Goal: Transaction & Acquisition: Purchase product/service

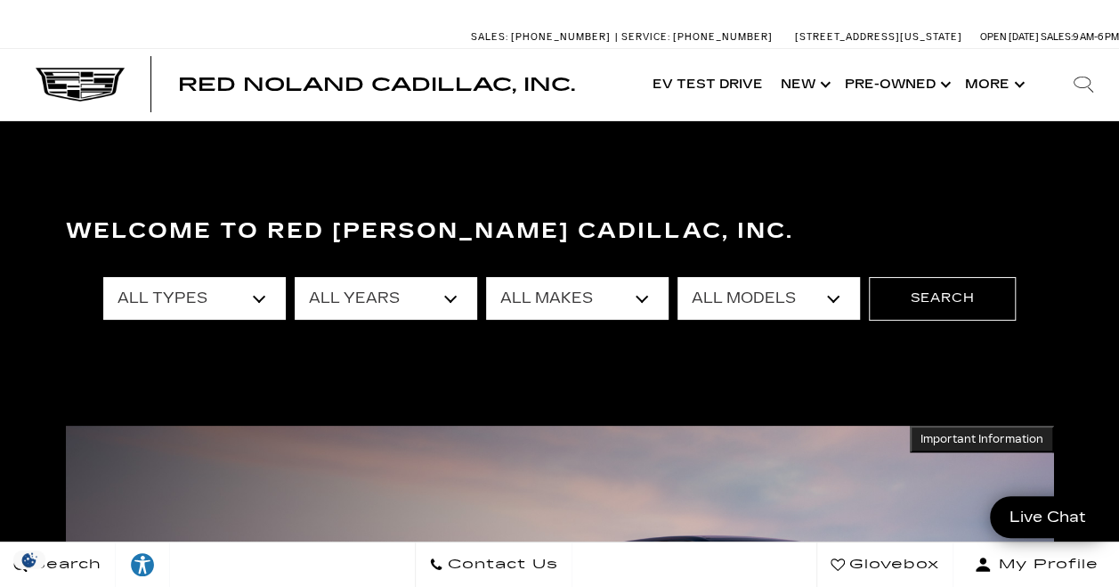
select select "New"
click at [103, 277] on select "All Types New Used Certified Used Demo" at bounding box center [194, 298] width 182 height 43
click at [347, 280] on select "All Years 2026 2025 2024" at bounding box center [386, 298] width 182 height 43
select select "2025"
click at [295, 277] on select "All Years 2026 2025 2024" at bounding box center [386, 298] width 182 height 43
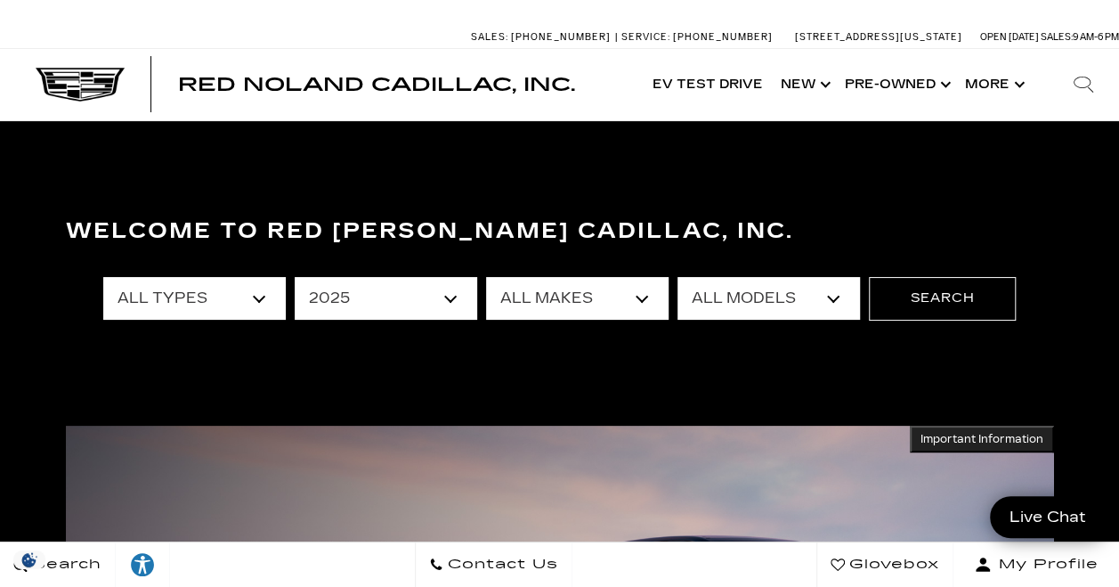
click at [564, 278] on select "All Makes Cadillac" at bounding box center [577, 298] width 182 height 43
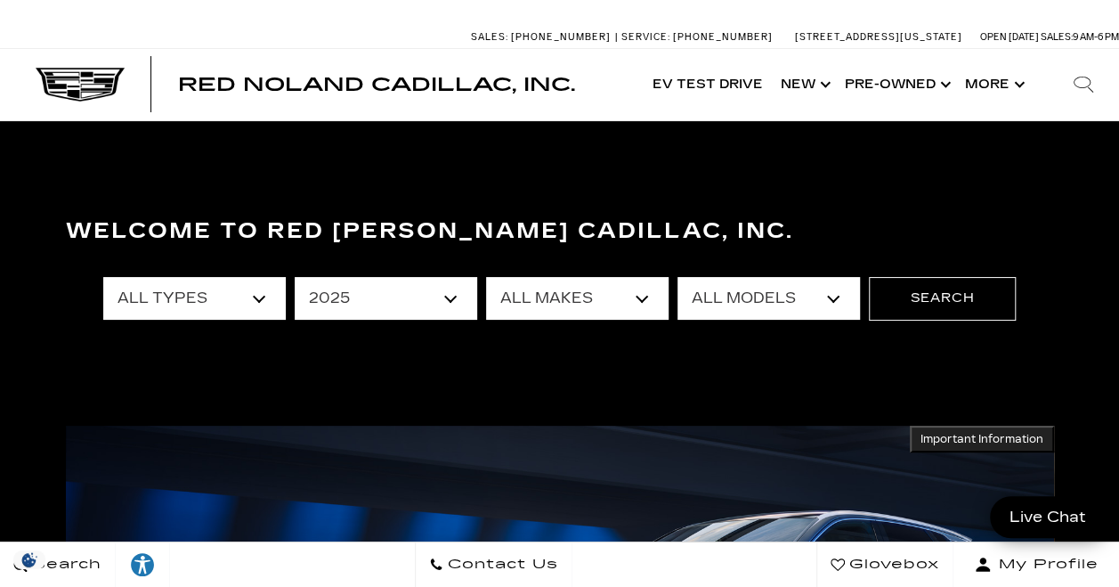
click at [580, 288] on select "All Makes Cadillac" at bounding box center [577, 298] width 182 height 43
select select "Cadillac"
click at [486, 277] on select "All Makes Cadillac" at bounding box center [577, 298] width 182 height 43
click at [739, 304] on select "All Models CT4 Escalade Escalade ESV ESCALADE IQ LYRIQ OPTIQ XT5 XT6" at bounding box center [768, 298] width 182 height 43
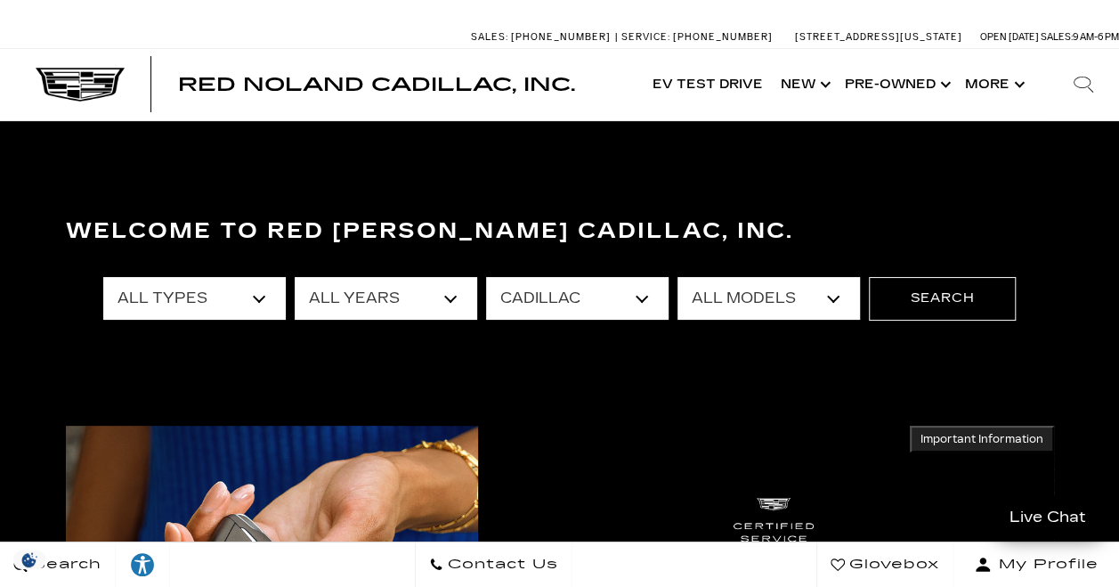
select select "XT5"
click at [677, 277] on select "All Models CT4 Escalade Escalade ESV ESCALADE IQ LYRIQ OPTIQ XT5 XT6" at bounding box center [768, 298] width 182 height 43
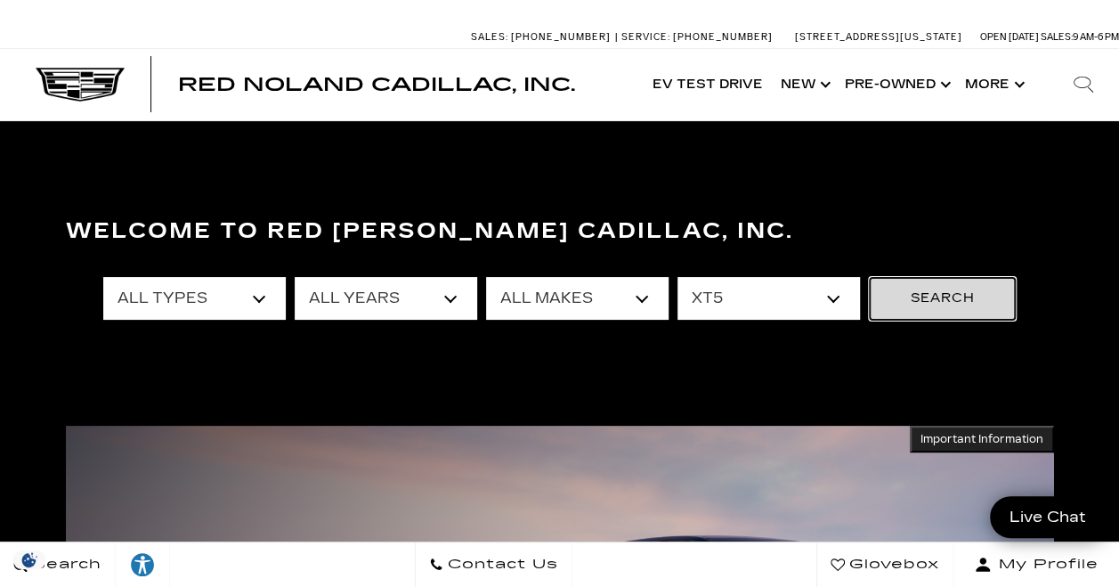
click at [949, 296] on button "Search" at bounding box center [942, 298] width 147 height 43
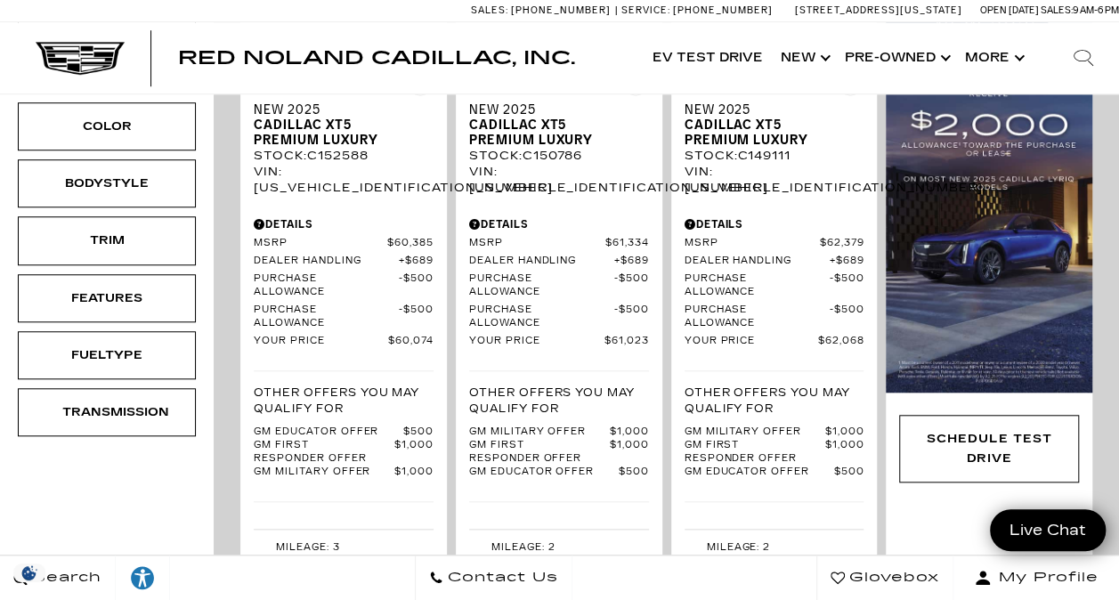
scroll to position [605, 0]
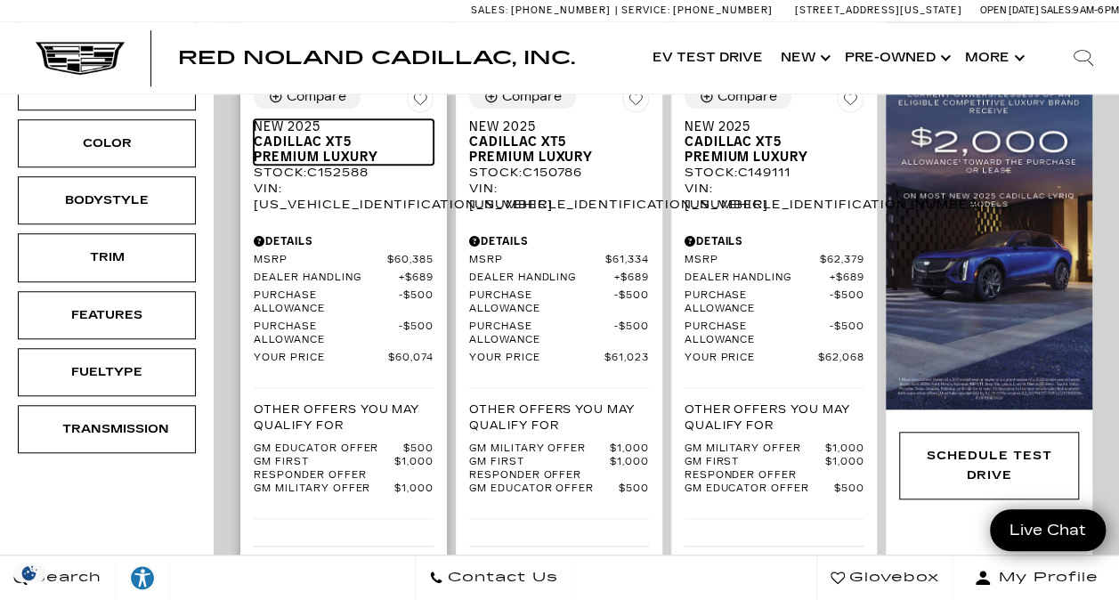
click at [318, 134] on span "Cadillac XT5 Premium Luxury" at bounding box center [337, 149] width 166 height 30
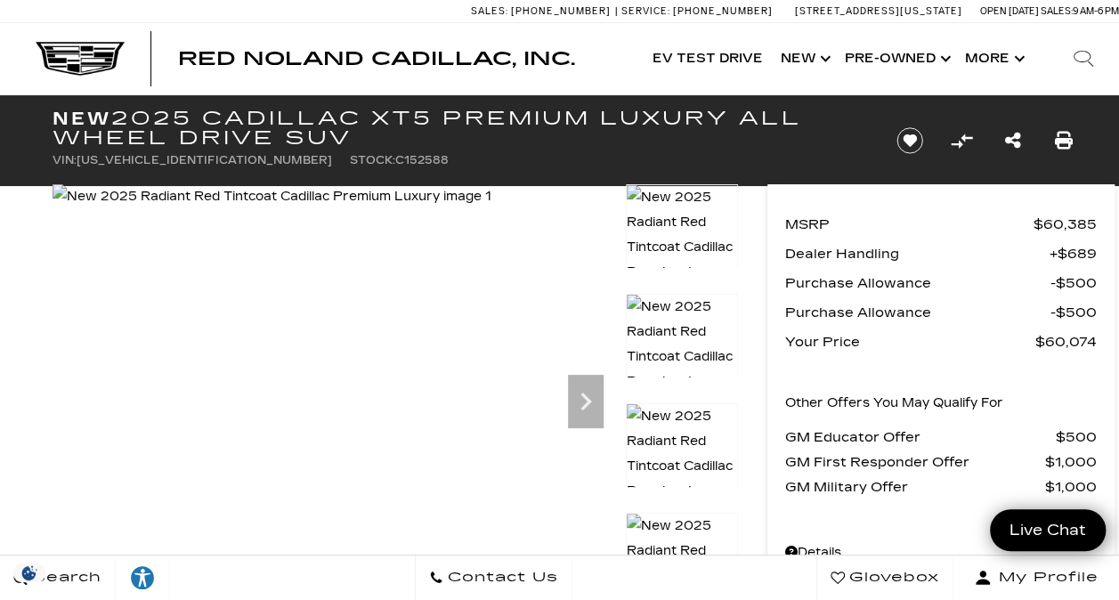
scroll to position [41, 0]
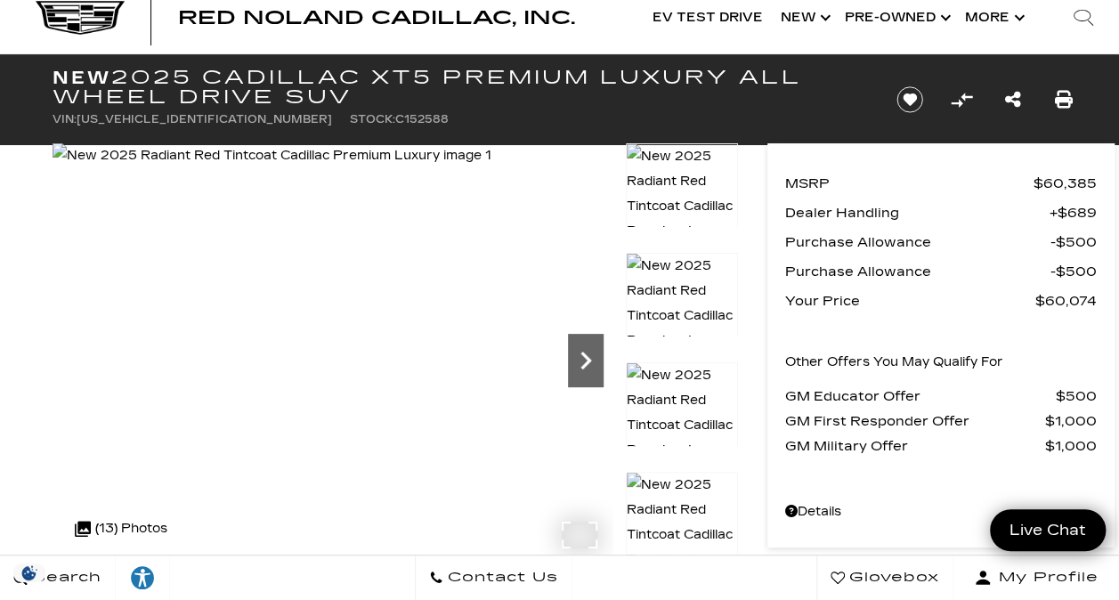
click at [584, 363] on icon "Next" at bounding box center [585, 361] width 11 height 18
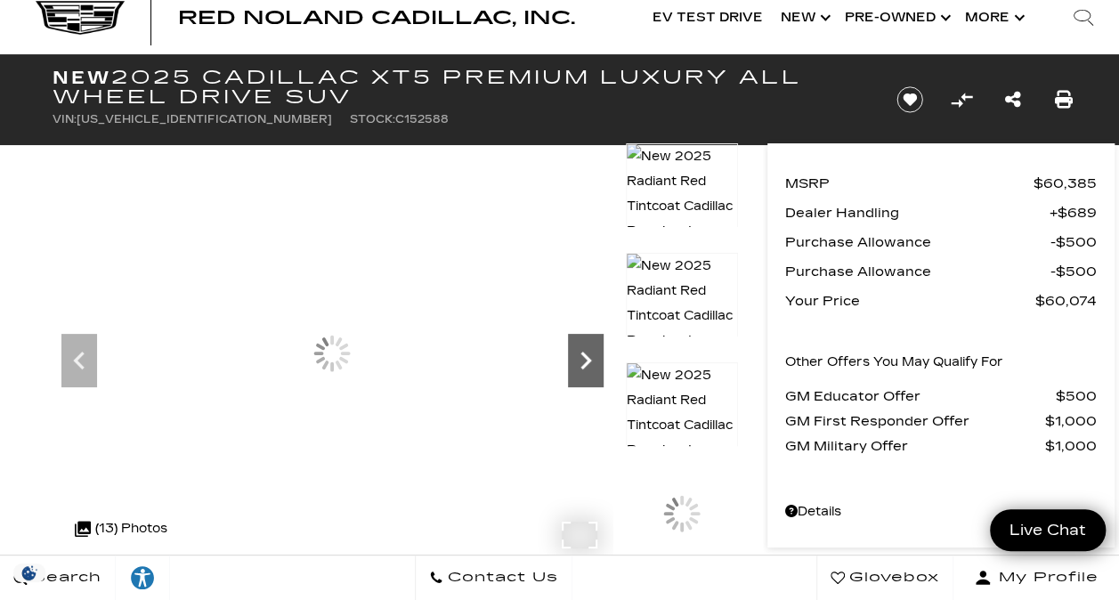
click at [584, 363] on icon "Next" at bounding box center [585, 361] width 11 height 18
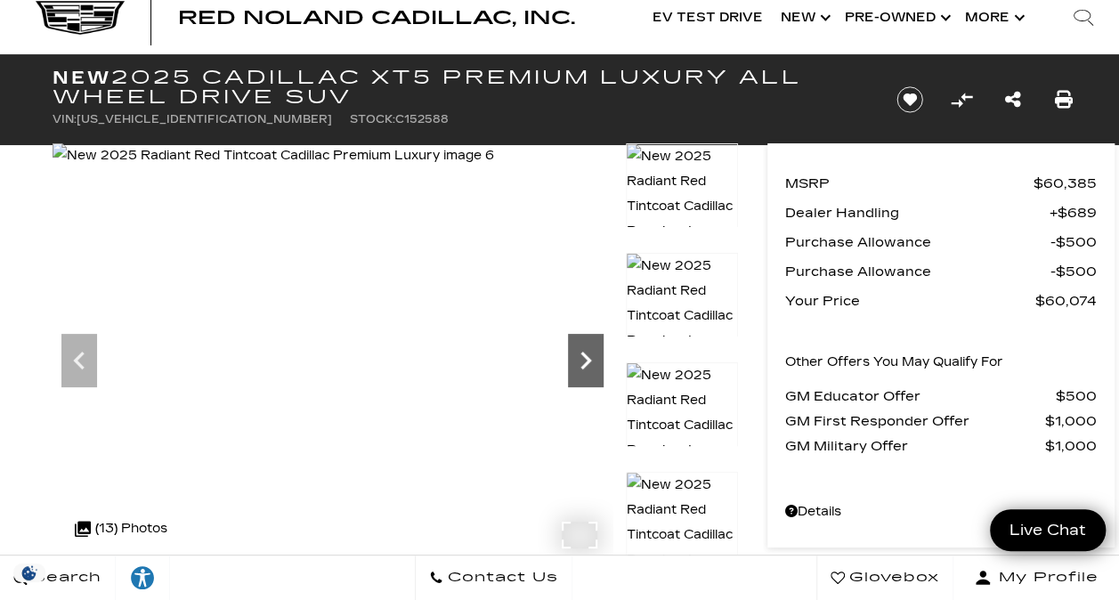
click at [584, 363] on icon "Next" at bounding box center [585, 361] width 11 height 18
click at [586, 344] on icon "Next" at bounding box center [586, 361] width 36 height 36
click at [586, 358] on icon "Next" at bounding box center [585, 361] width 11 height 18
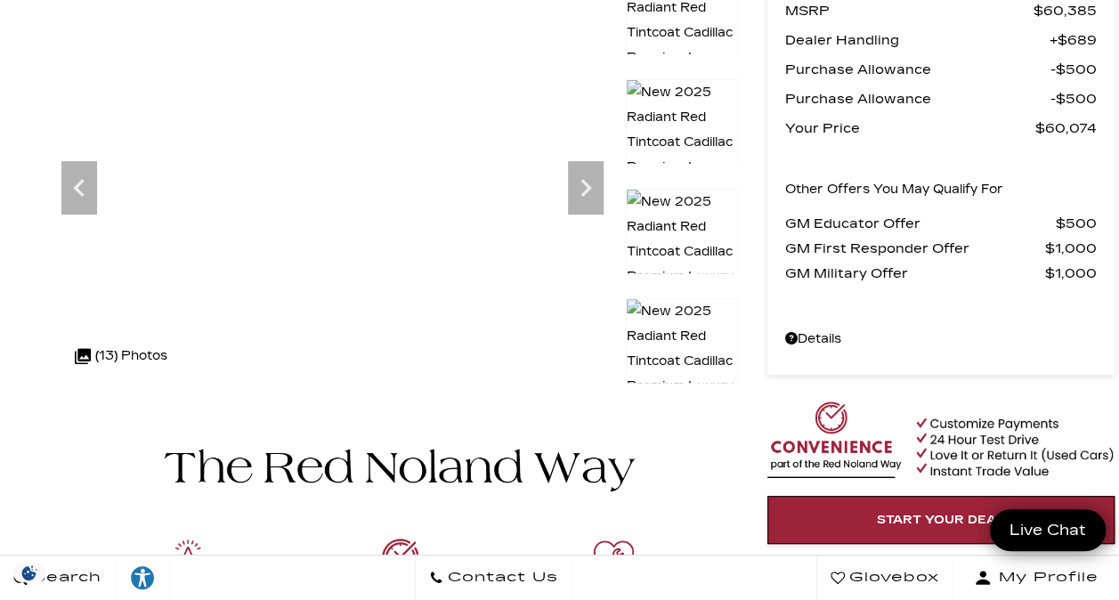
scroll to position [0, 0]
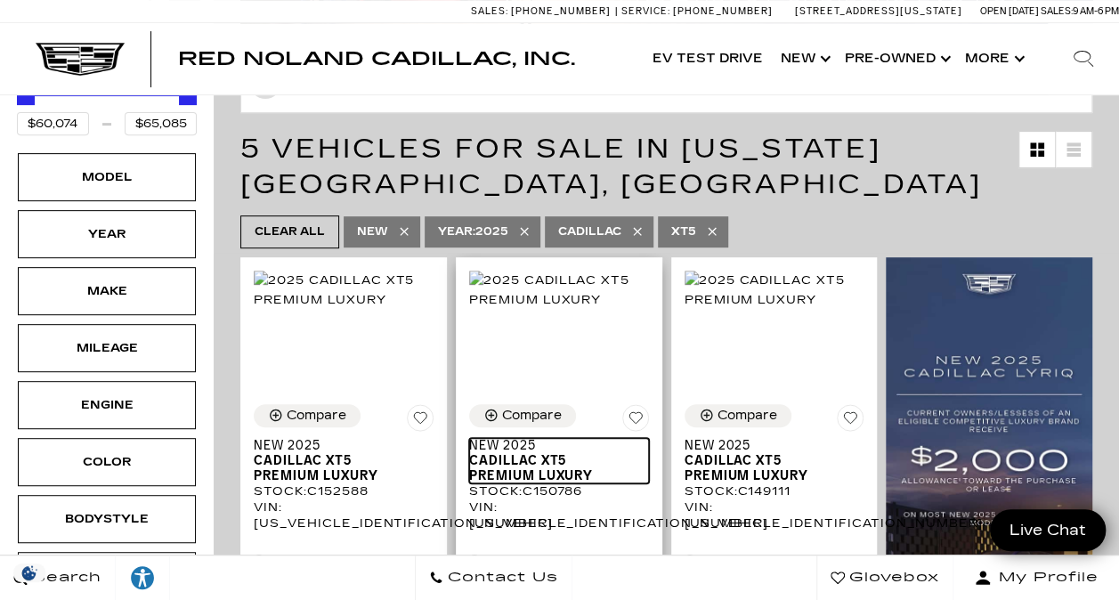
click at [518, 453] on span "Cadillac XT5 Premium Luxury" at bounding box center [552, 468] width 166 height 30
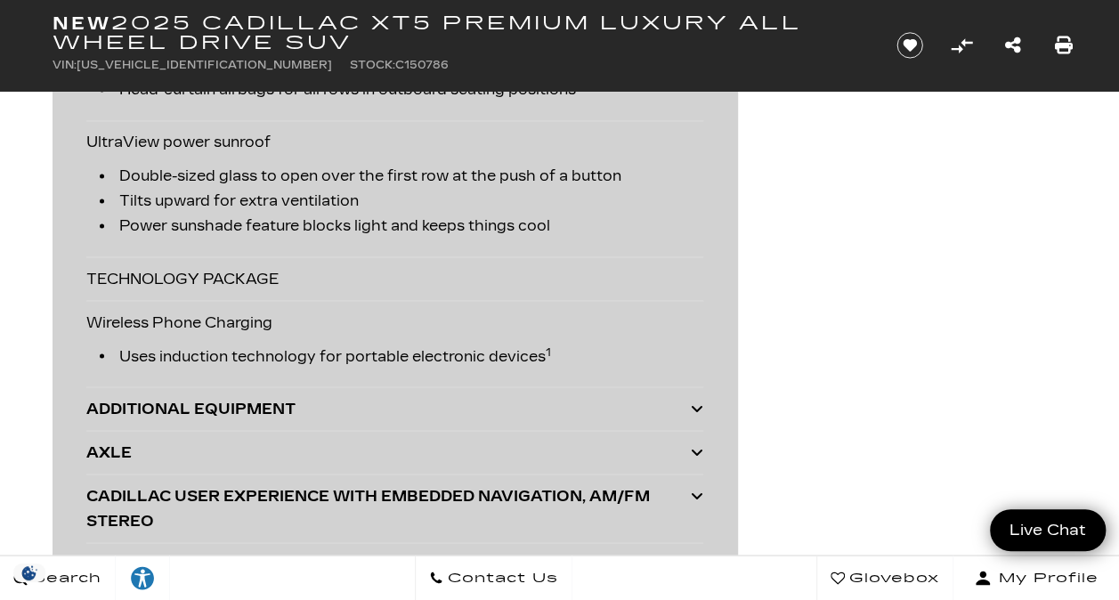
scroll to position [4797, 0]
click at [224, 398] on div "ADDITIONAL EQUIPMENT" at bounding box center [388, 407] width 604 height 25
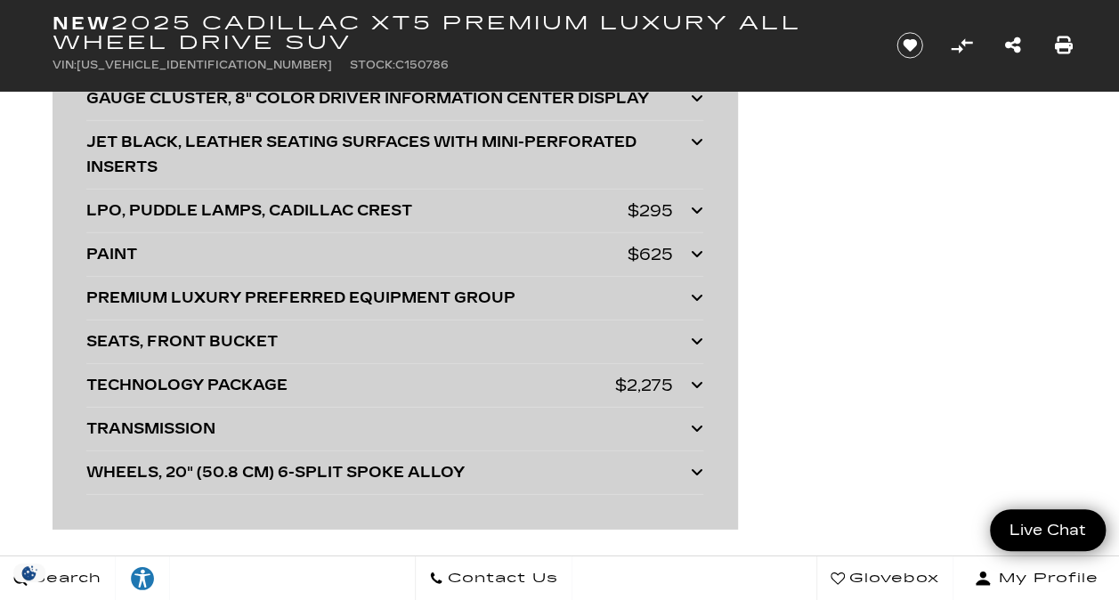
scroll to position [5882, 0]
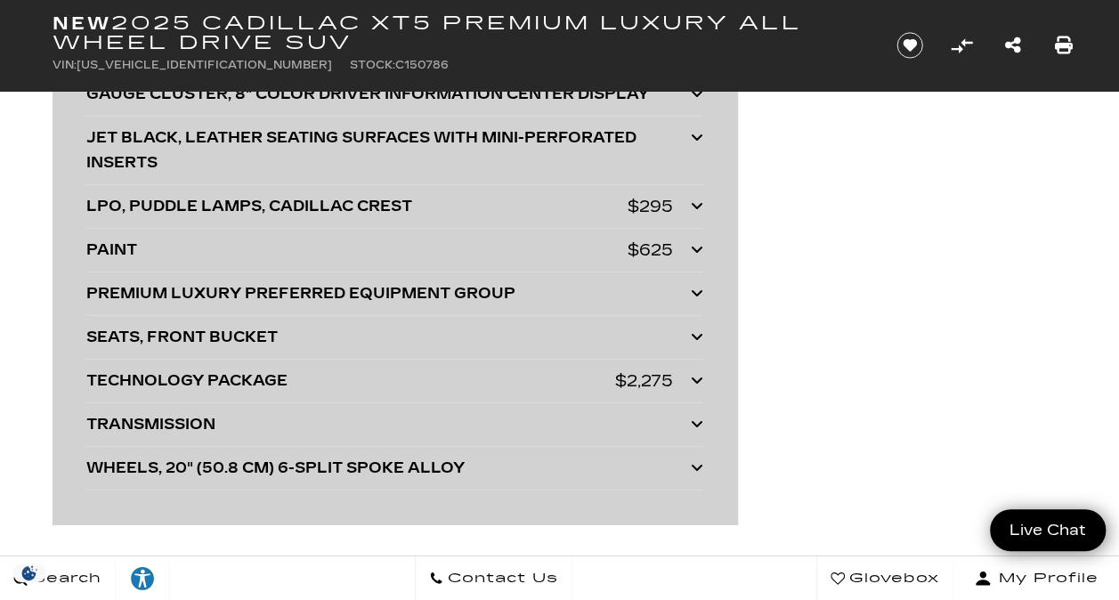
click at [277, 369] on div "TECHNOLOGY PACKAGE" at bounding box center [350, 381] width 529 height 25
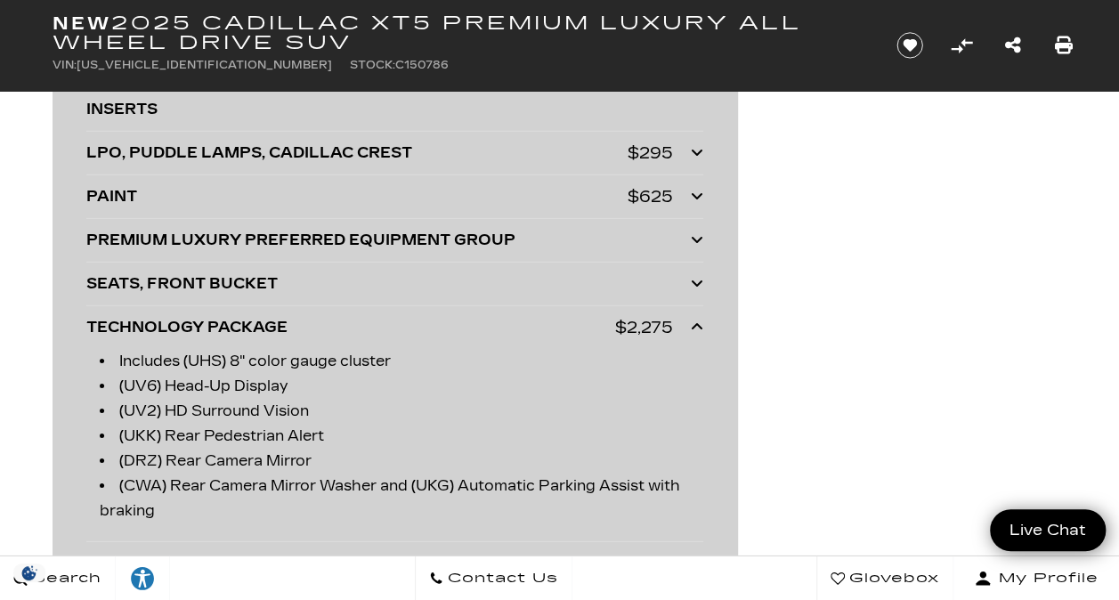
scroll to position [5980, 0]
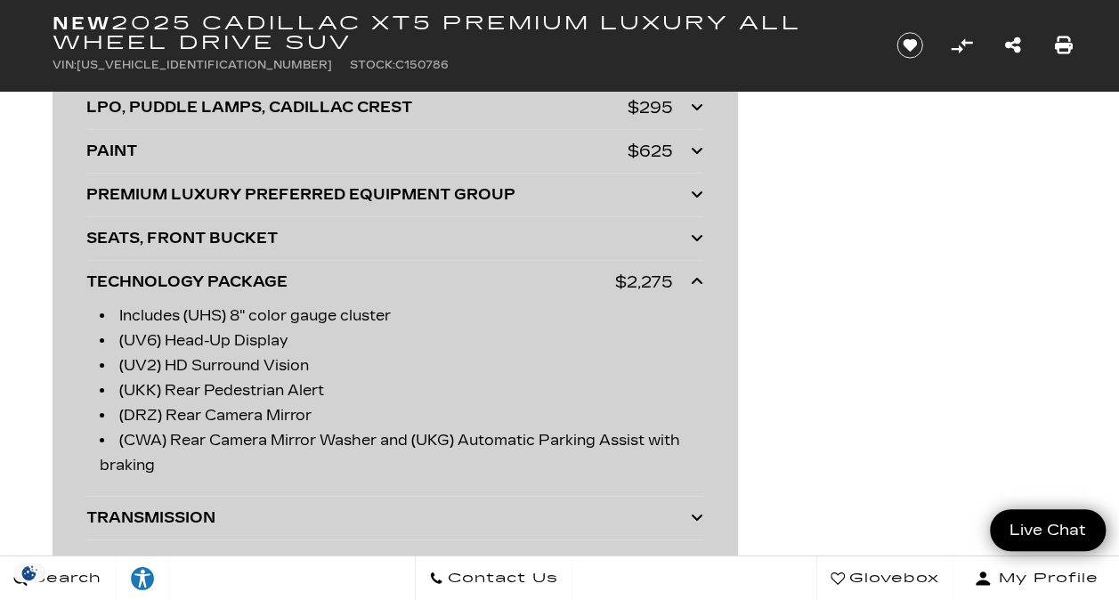
click at [694, 274] on icon at bounding box center [697, 281] width 12 height 14
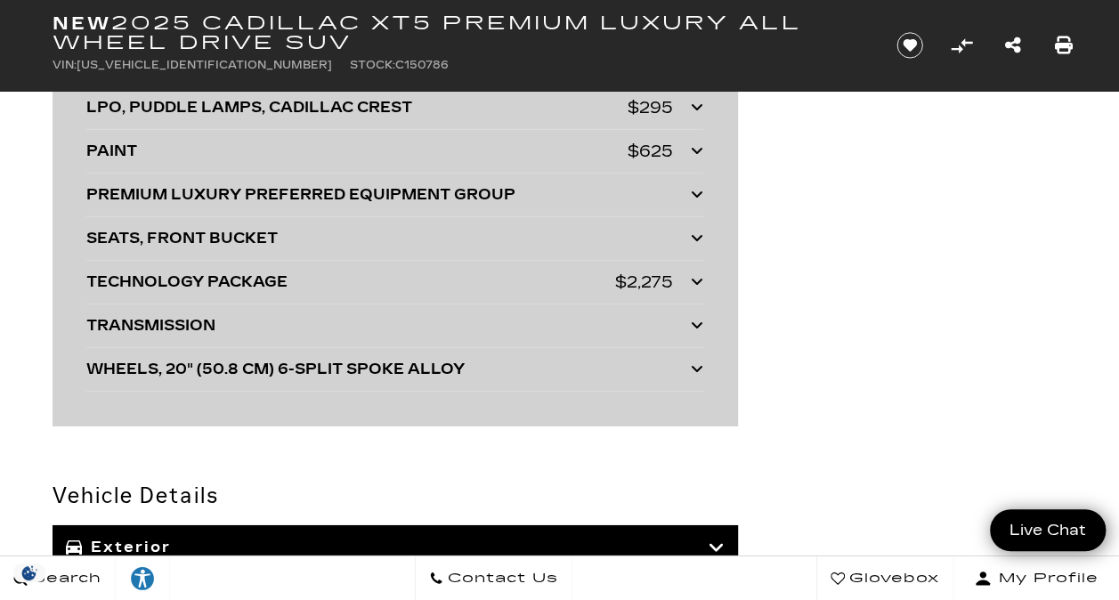
click at [696, 318] on icon at bounding box center [697, 325] width 12 height 14
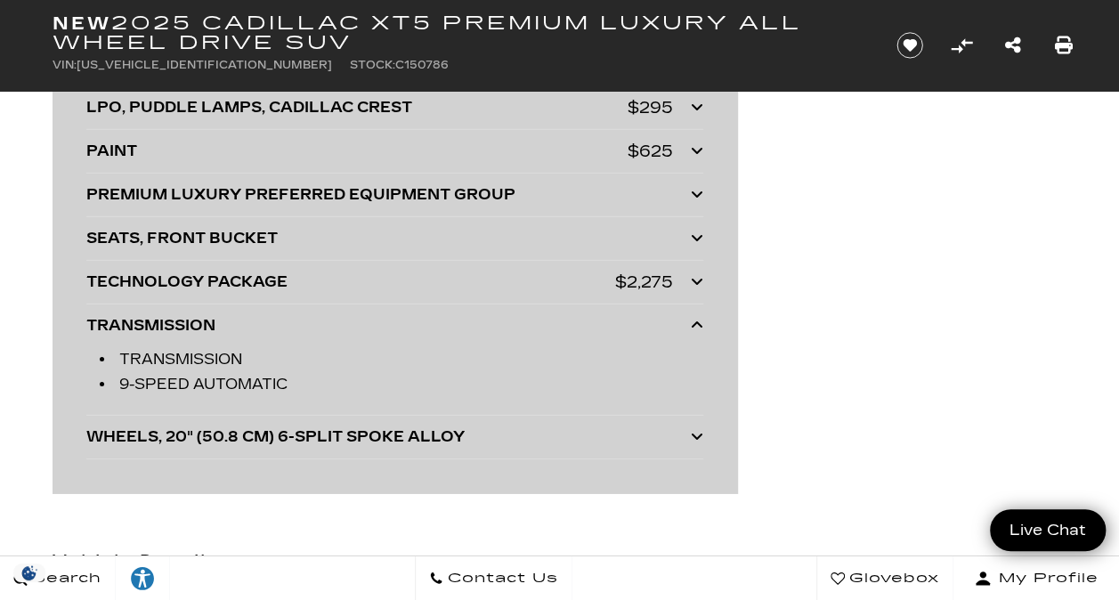
click at [696, 318] on icon at bounding box center [697, 325] width 12 height 14
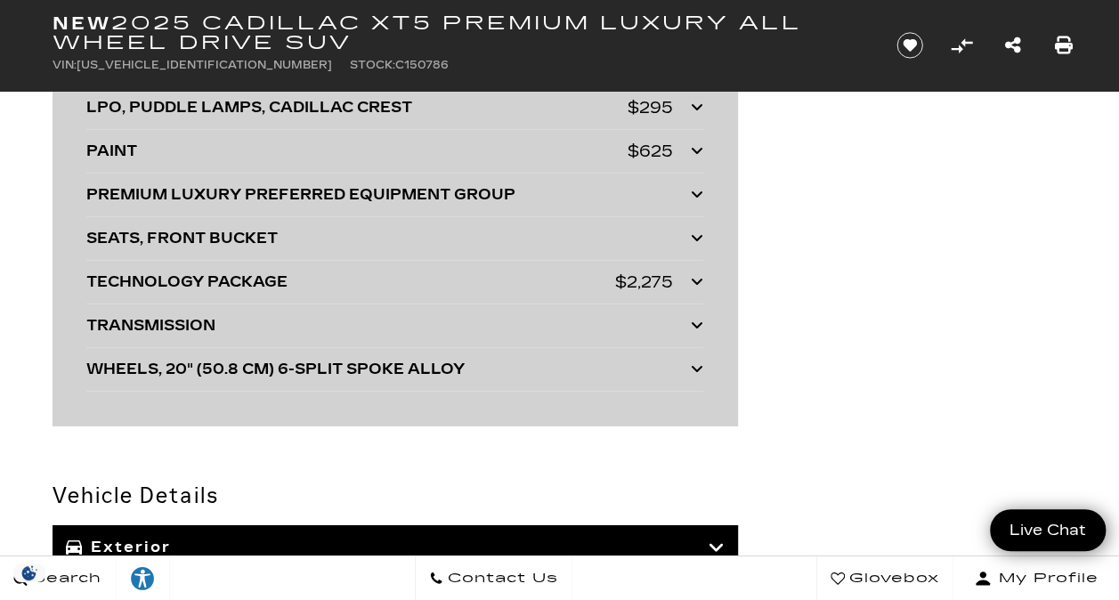
click at [693, 361] on icon at bounding box center [697, 368] width 12 height 14
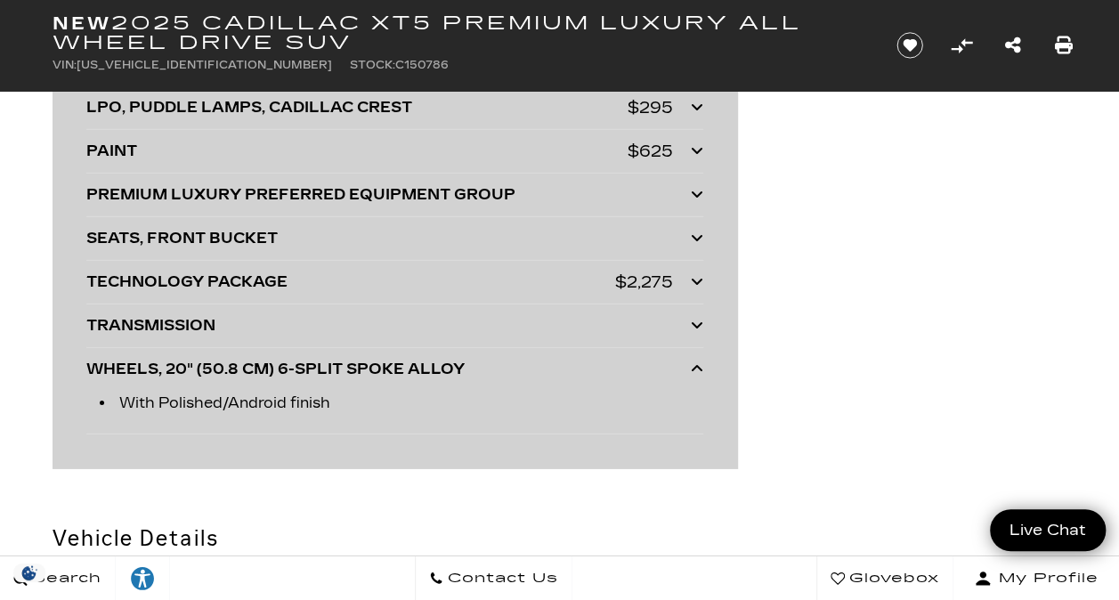
click at [699, 361] on icon at bounding box center [697, 368] width 12 height 14
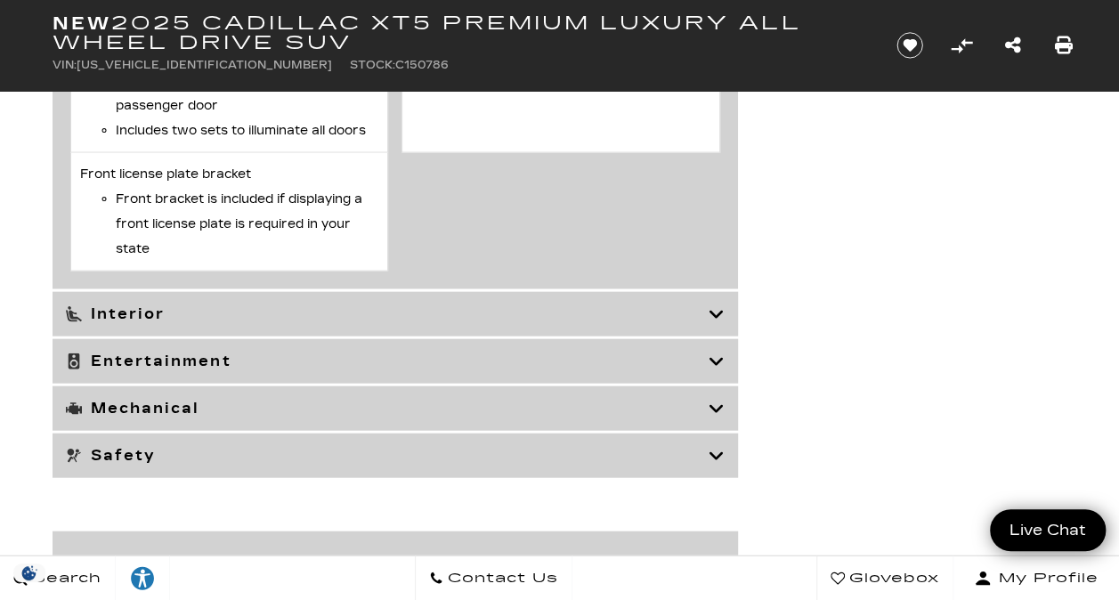
scroll to position [8547, 0]
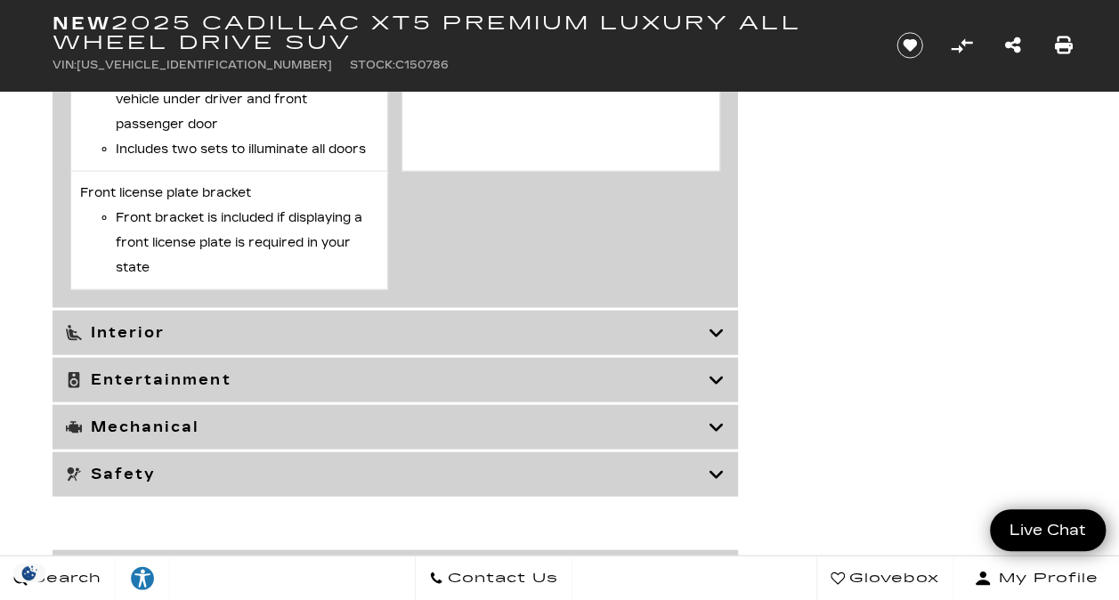
click at [166, 426] on h3 "Mechanical" at bounding box center [387, 427] width 643 height 18
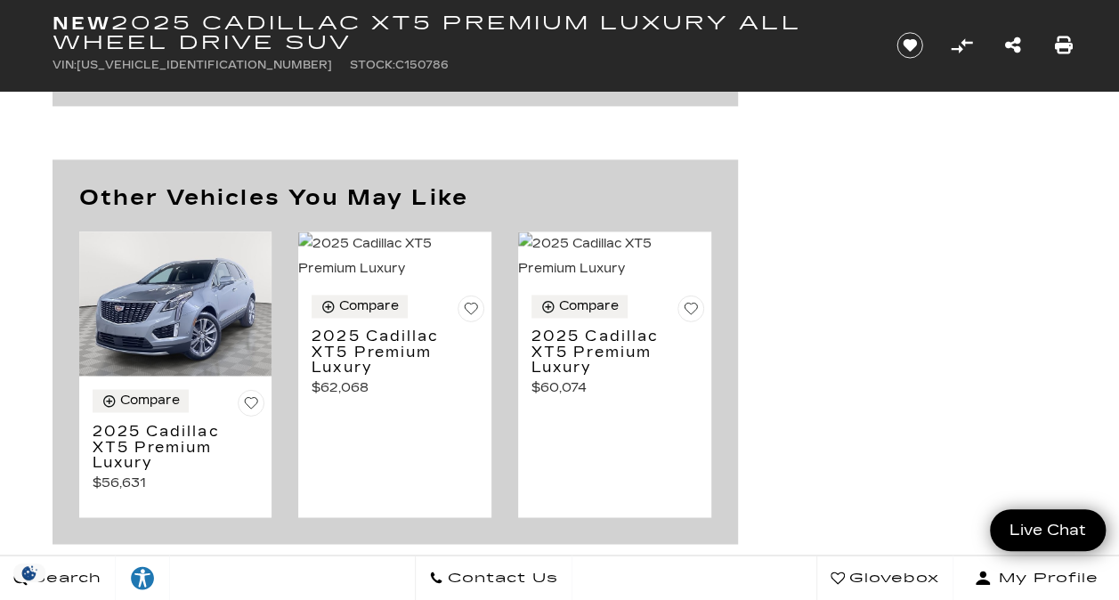
scroll to position [7977, 0]
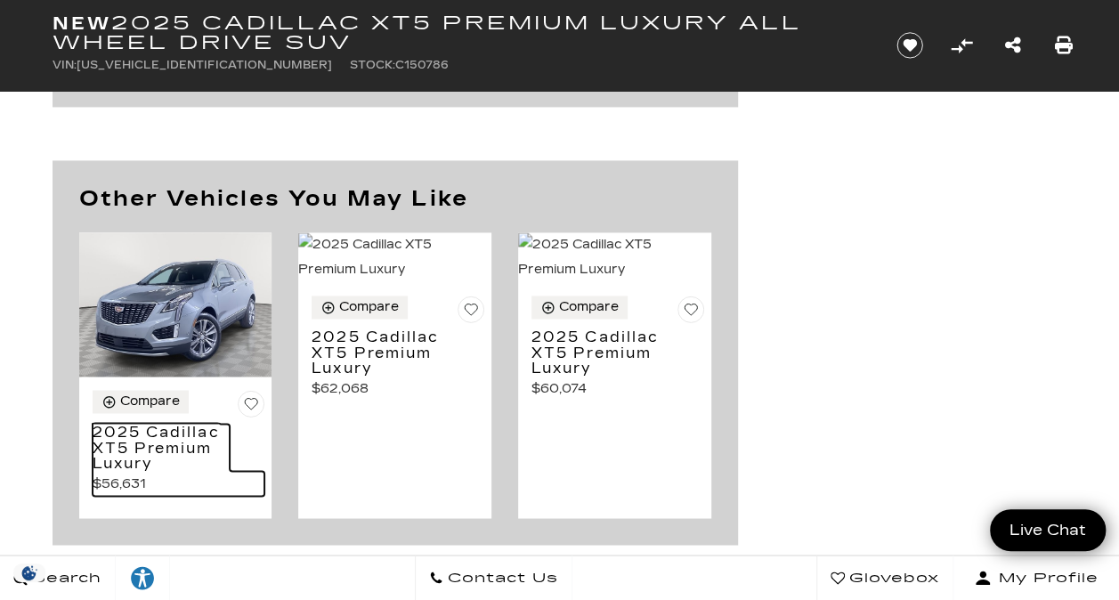
click at [169, 426] on h3 "2025 Cadillac XT5 Premium Luxury" at bounding box center [162, 447] width 138 height 47
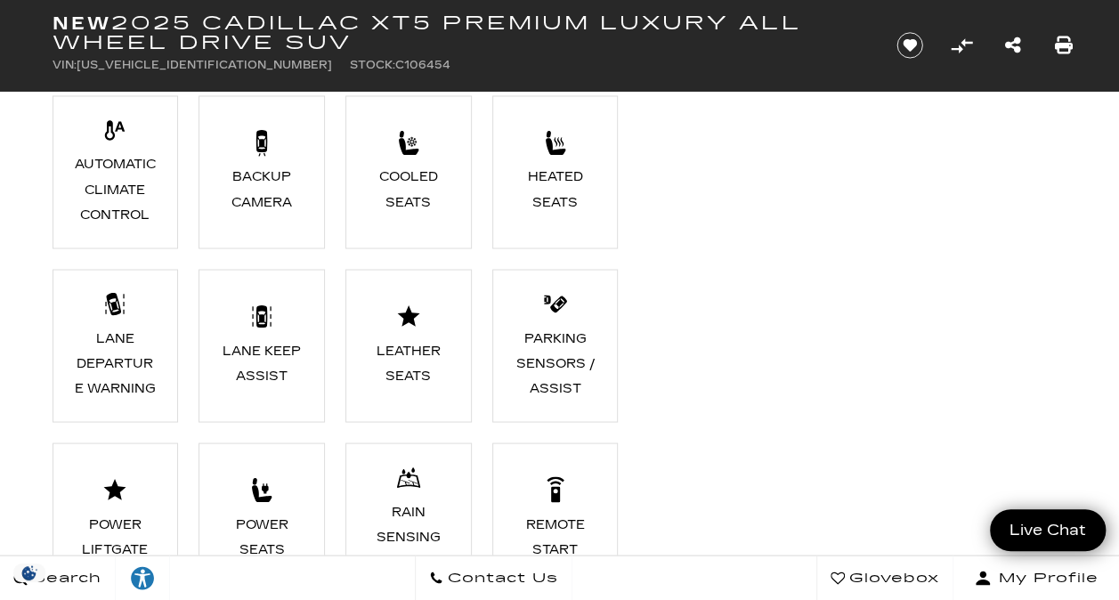
scroll to position [1490, 0]
